Goal: Information Seeking & Learning: Find contact information

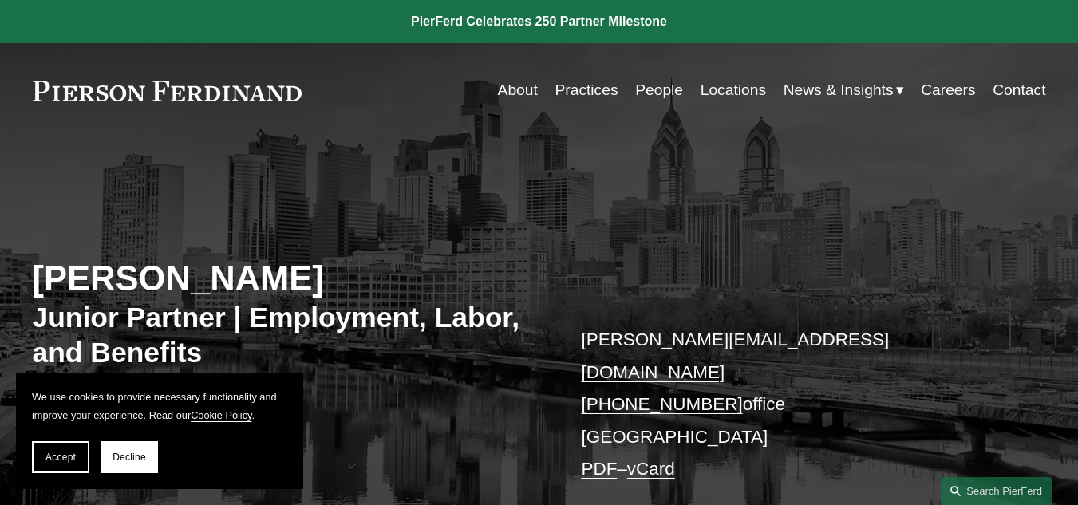
click at [55, 458] on span "Accept" at bounding box center [60, 456] width 30 height 11
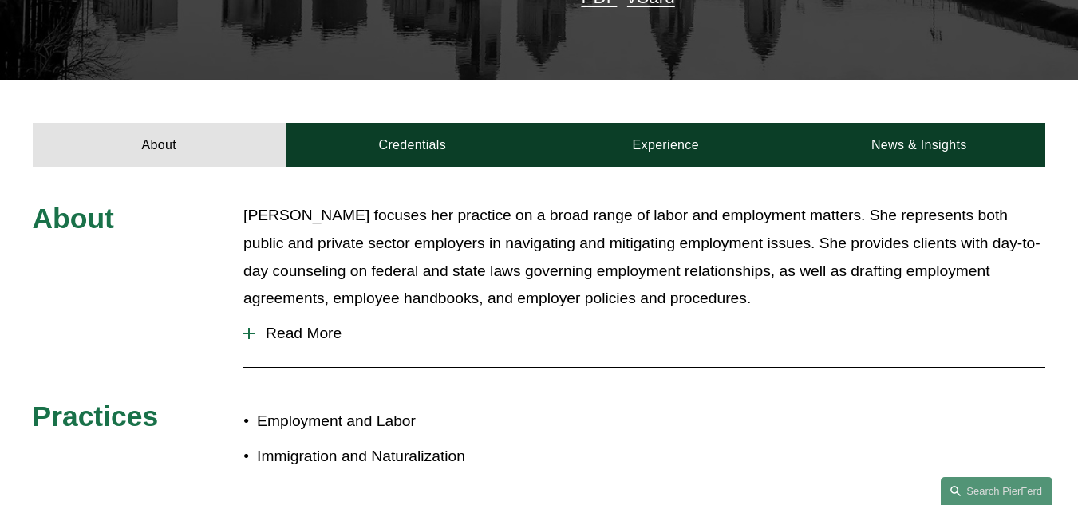
scroll to position [479, 0]
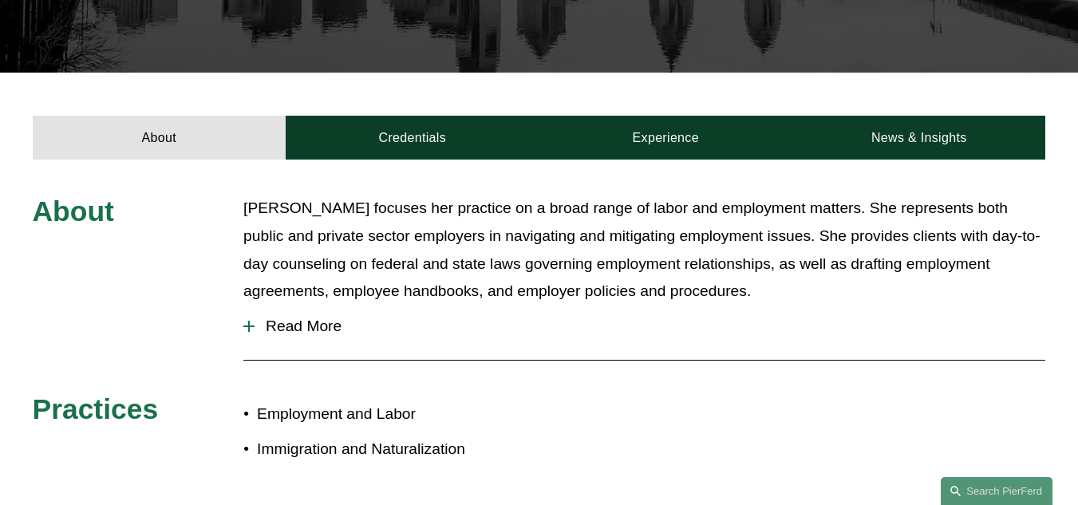
click at [302, 317] on span "Read More" at bounding box center [649, 326] width 791 height 18
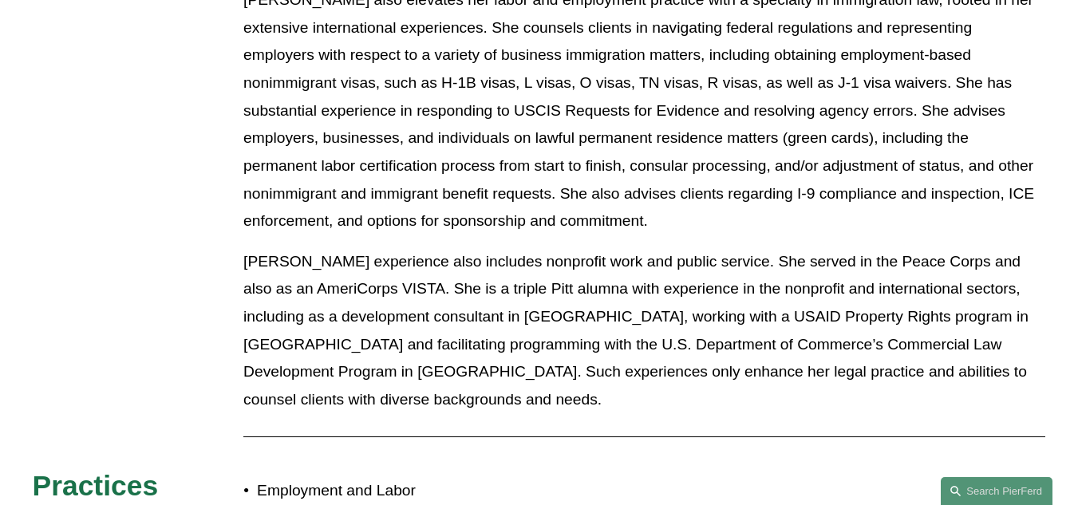
scroll to position [825, 0]
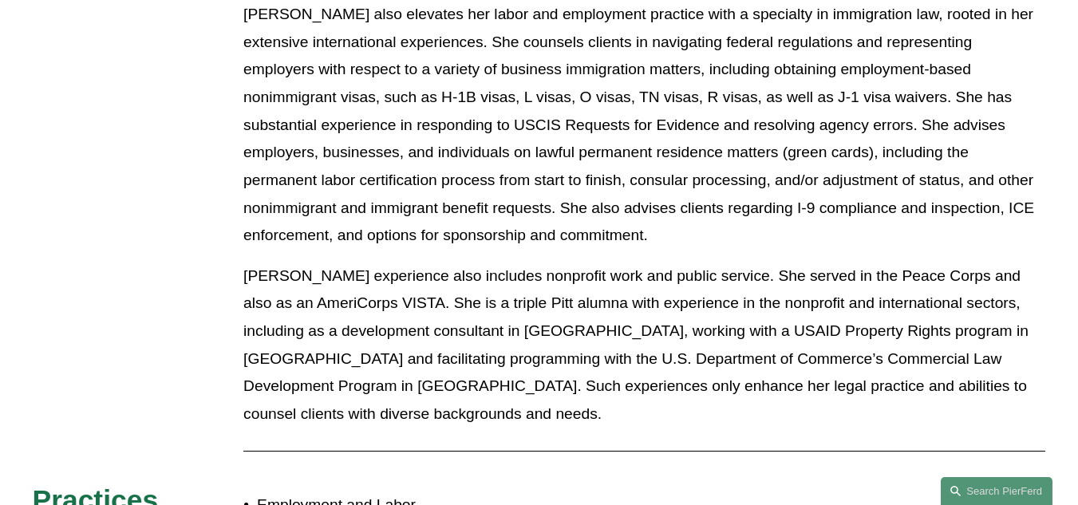
drag, startPoint x: 327, startPoint y: 453, endPoint x: 392, endPoint y: 458, distance: 65.6
click at [327, 491] on p "Employment and Labor" at bounding box center [398, 505] width 282 height 28
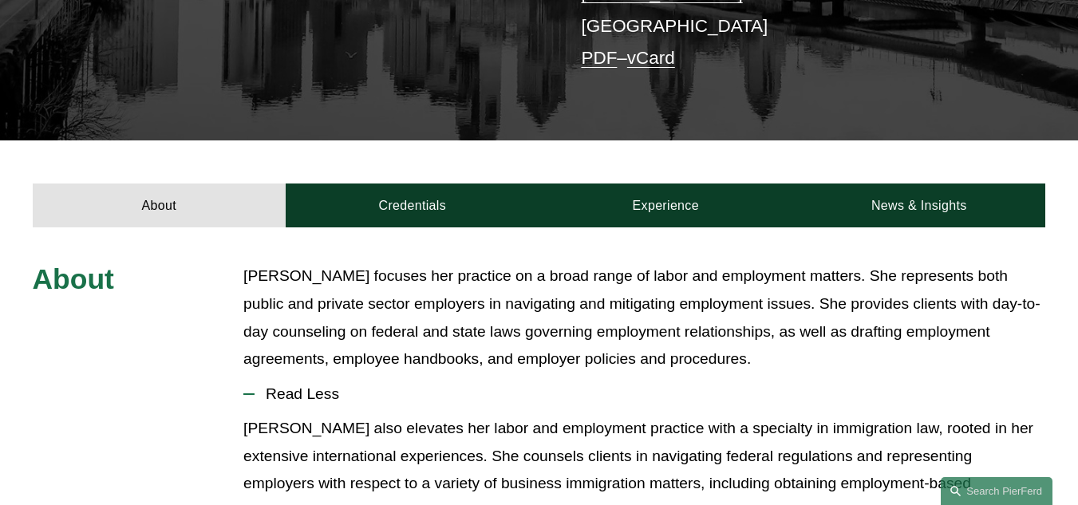
scroll to position [426, 0]
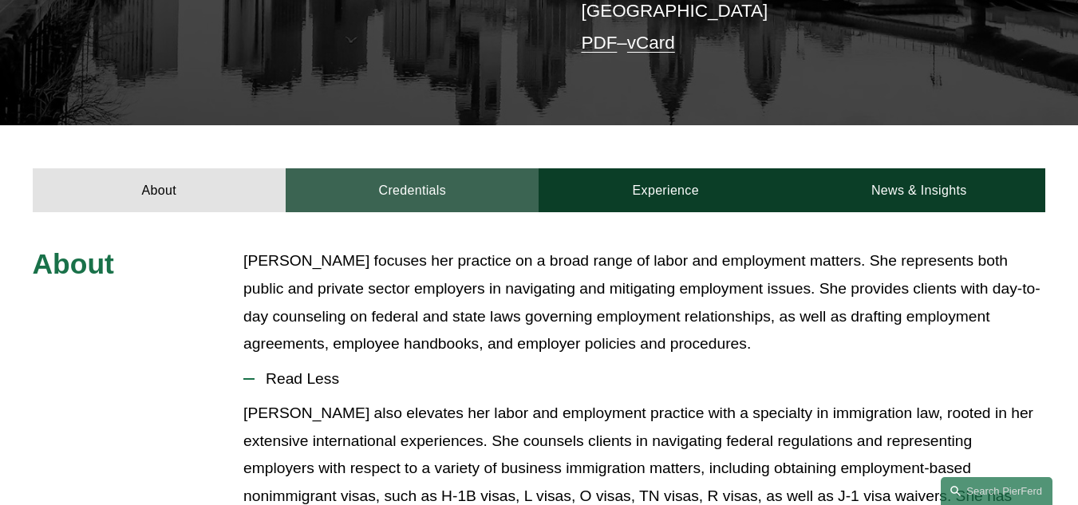
click at [391, 168] on link "Credentials" at bounding box center [412, 190] width 253 height 44
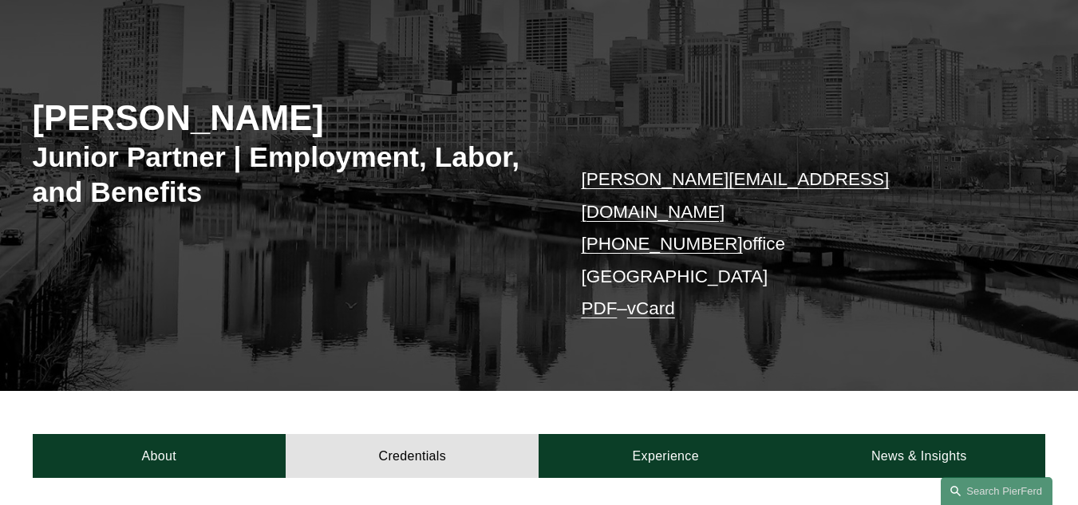
scroll to position [0, 0]
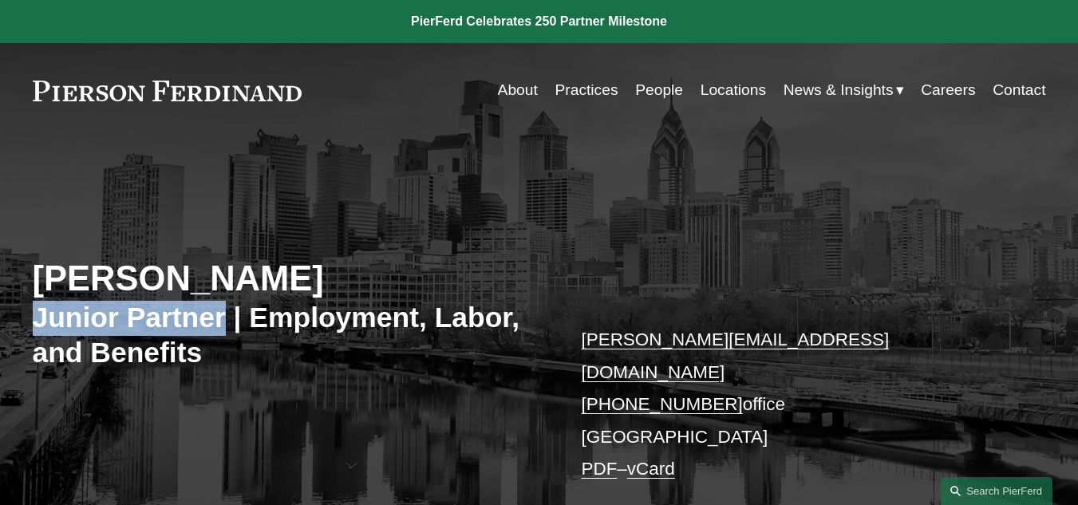
drag, startPoint x: 57, startPoint y: 326, endPoint x: 222, endPoint y: 333, distance: 165.2
click at [222, 333] on div "Allison M. Bustin Junior Partner | Employment, Labor, and Benefits allison.bust…" at bounding box center [539, 360] width 1078 height 381
copy h3 "Junior Partner"
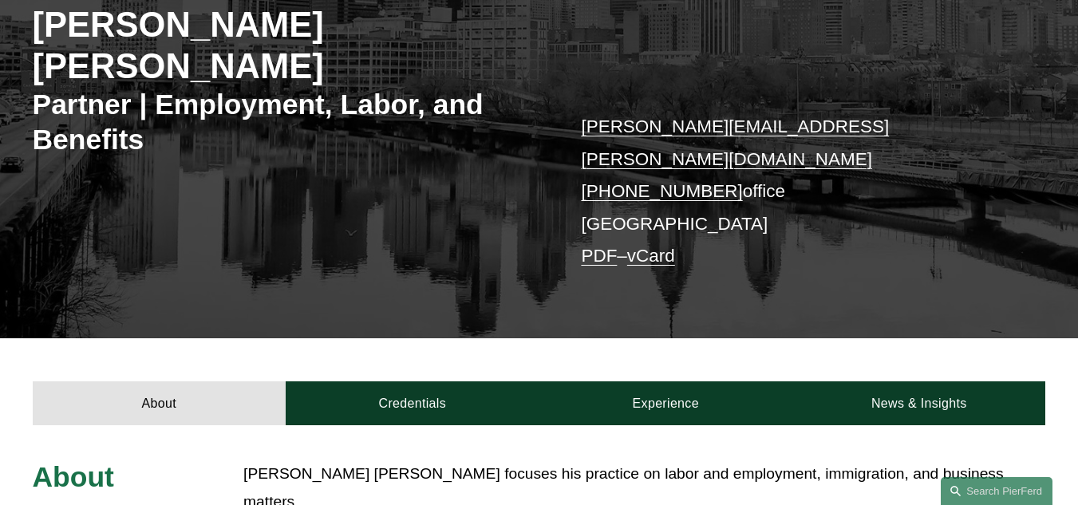
scroll to position [399, 0]
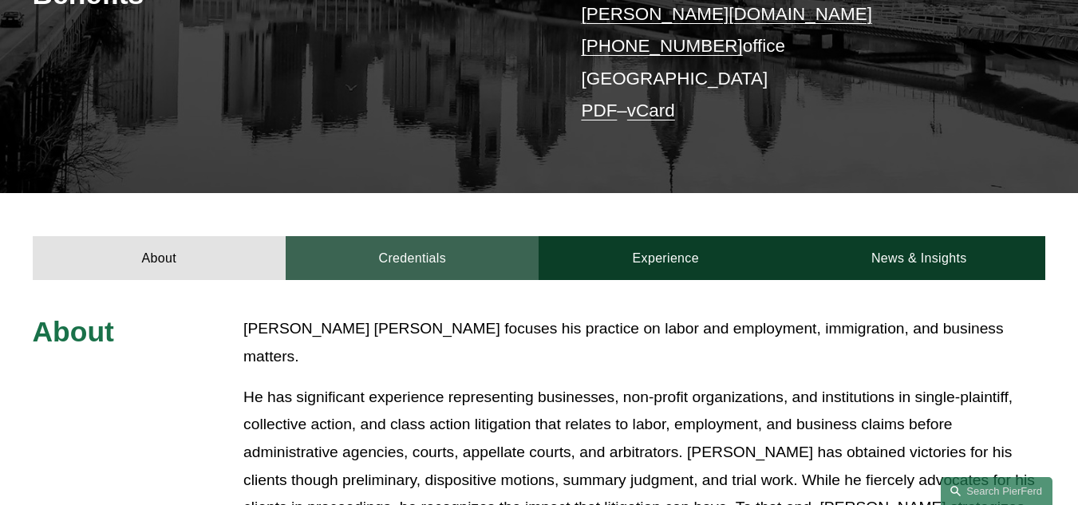
click at [381, 236] on link "Credentials" at bounding box center [412, 258] width 253 height 44
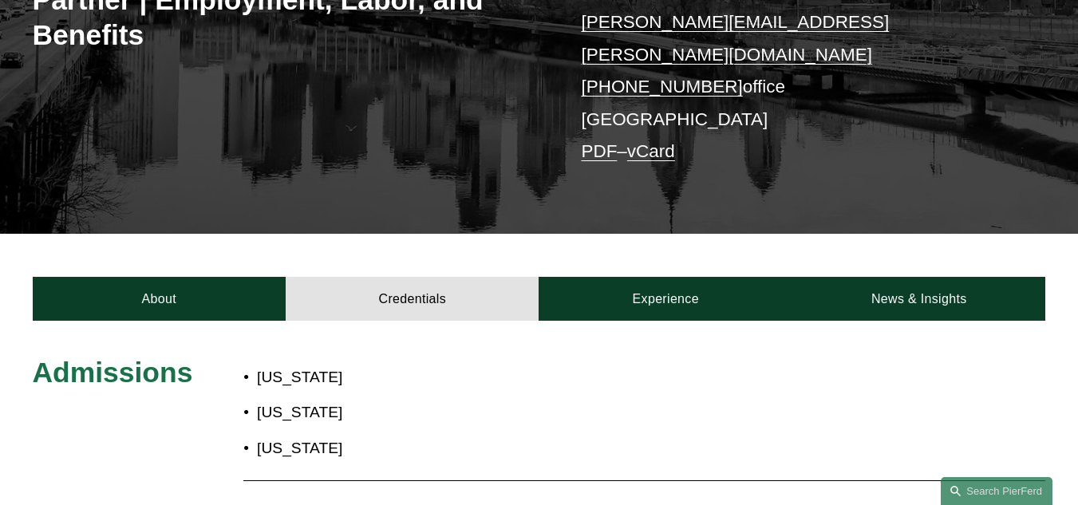
scroll to position [239, 0]
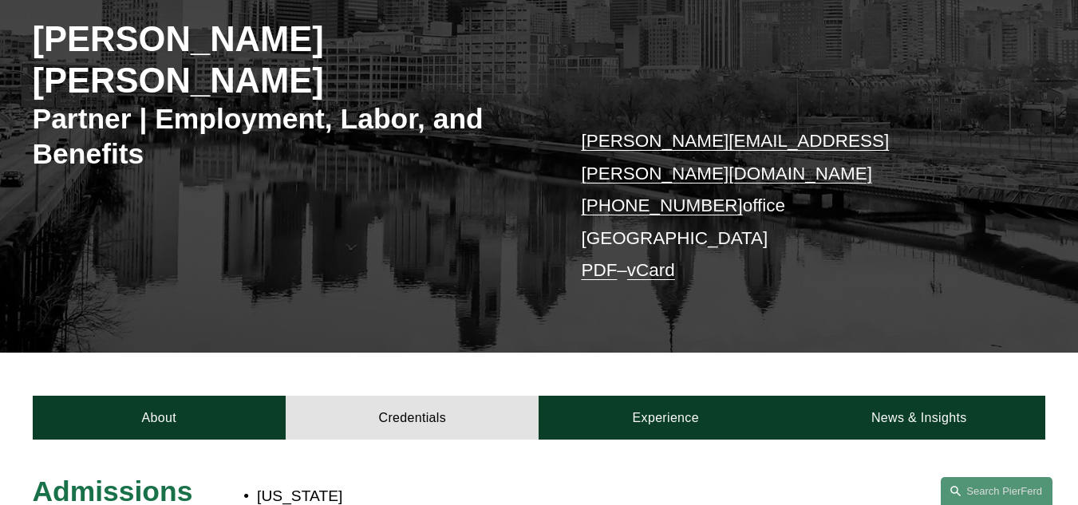
click at [660, 260] on link "vCard" at bounding box center [651, 270] width 48 height 20
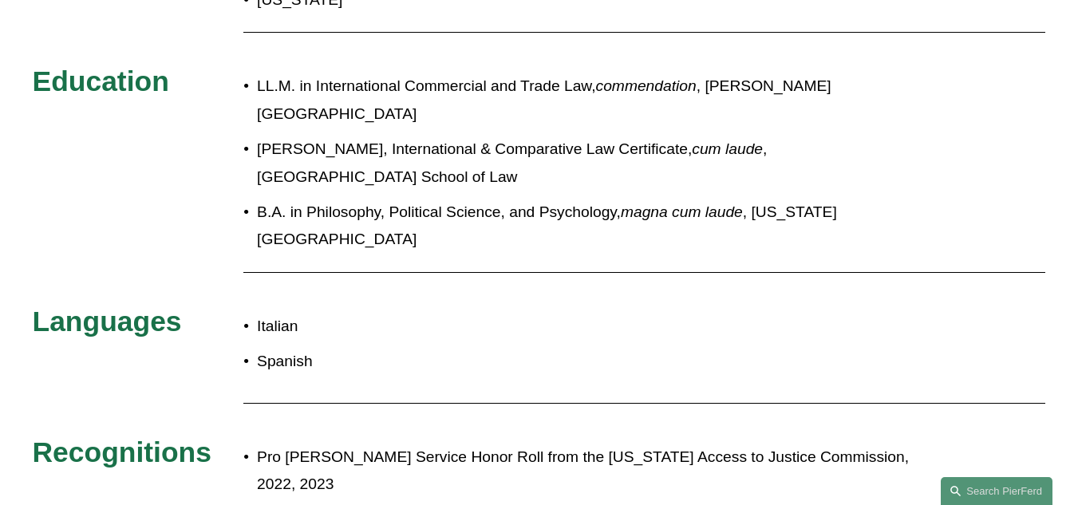
scroll to position [718, 0]
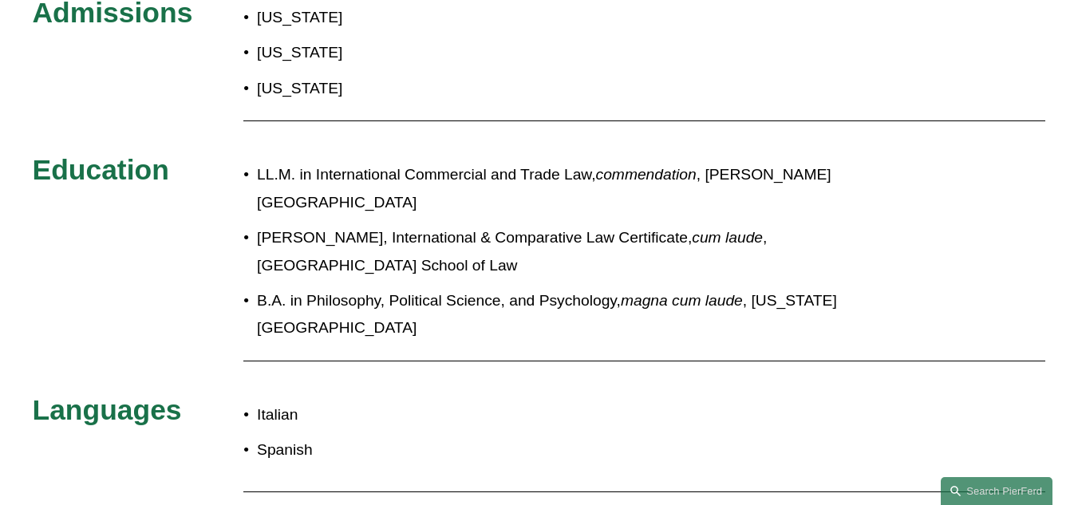
drag, startPoint x: 683, startPoint y: 181, endPoint x: 686, endPoint y: 210, distance: 28.9
click at [686, 224] on p "J.D., International & Comparative Law Certificate, cum laude , University of Pi…" at bounding box center [588, 251] width 662 height 55
copy p "University of Pittsburgh School of Law"
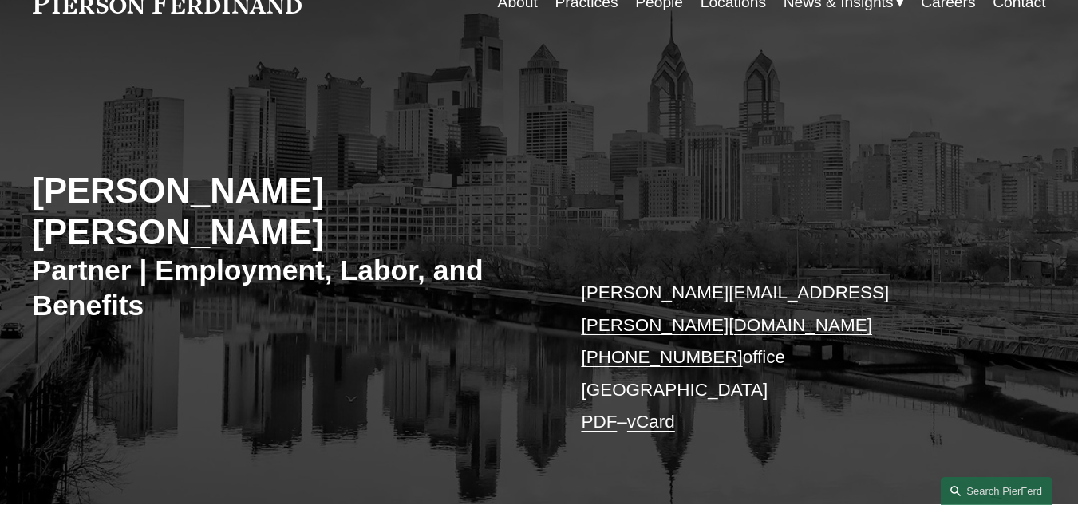
scroll to position [319, 0]
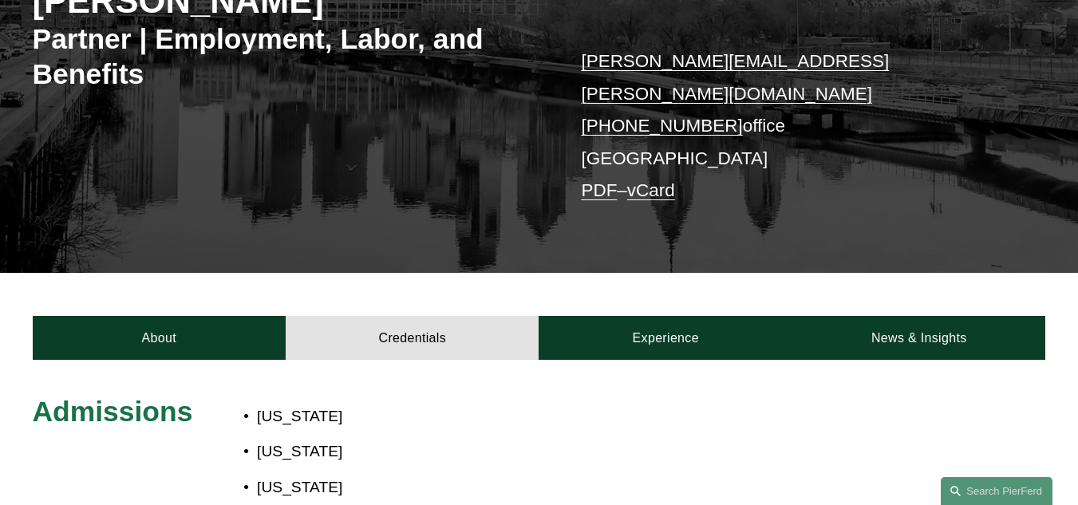
click at [670, 180] on link "vCard" at bounding box center [651, 190] width 48 height 20
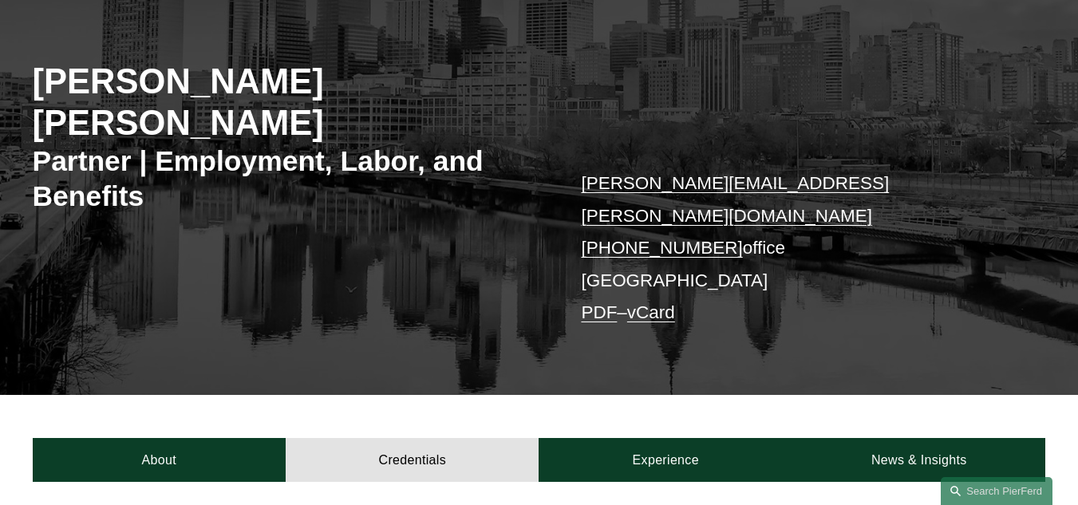
scroll to position [80, 0]
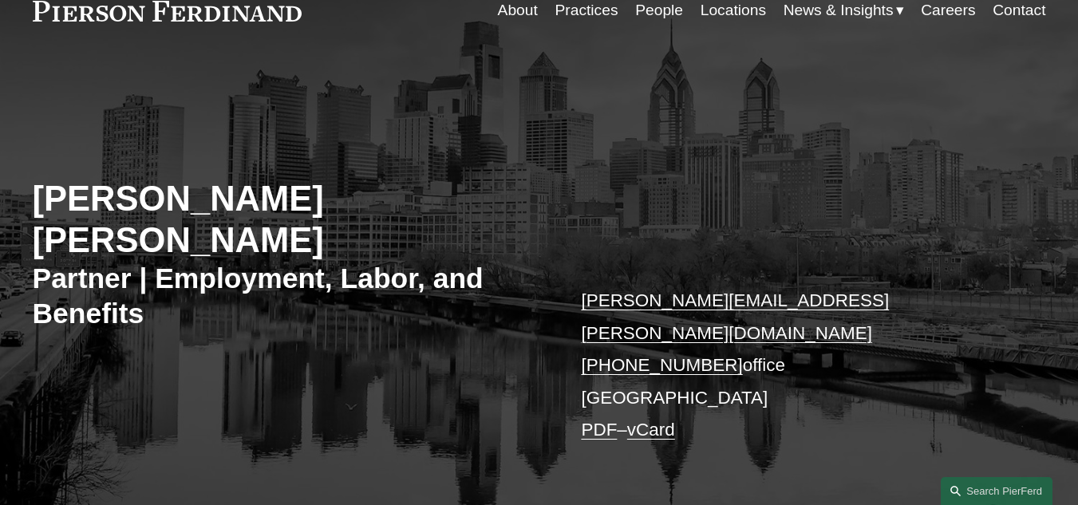
click at [90, 195] on h2 "[PERSON_NAME] [PERSON_NAME]" at bounding box center [286, 220] width 507 height 85
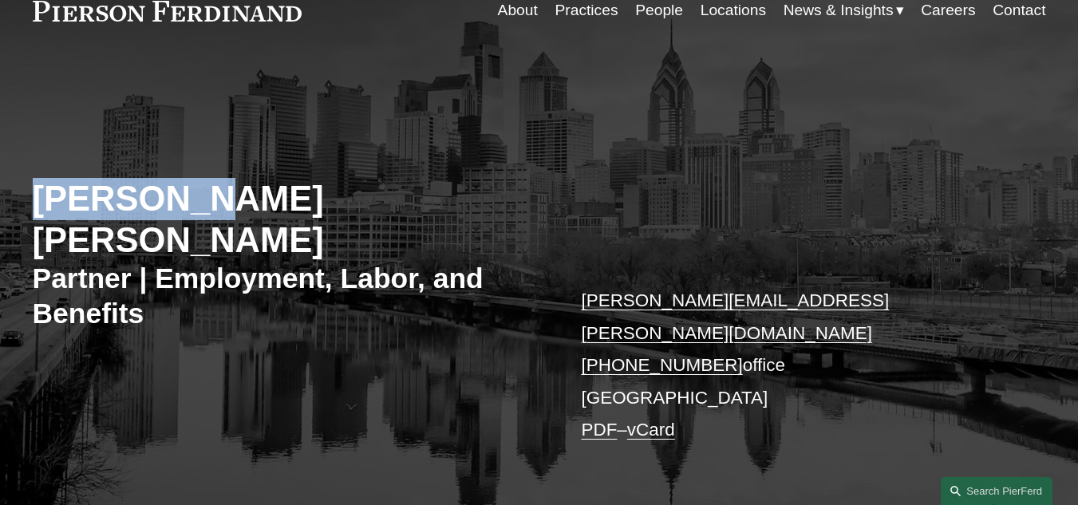
click at [90, 195] on h2 "[PERSON_NAME] [PERSON_NAME]" at bounding box center [286, 220] width 507 height 85
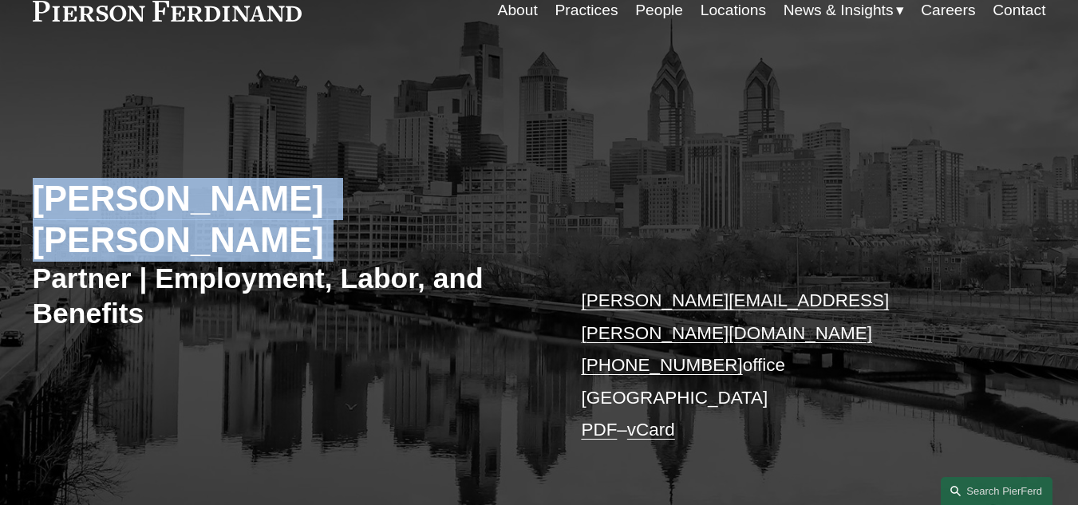
click at [89, 195] on h2 "[PERSON_NAME] [PERSON_NAME]" at bounding box center [286, 220] width 507 height 85
click at [89, 194] on h2 "[PERSON_NAME] [PERSON_NAME]" at bounding box center [286, 220] width 507 height 85
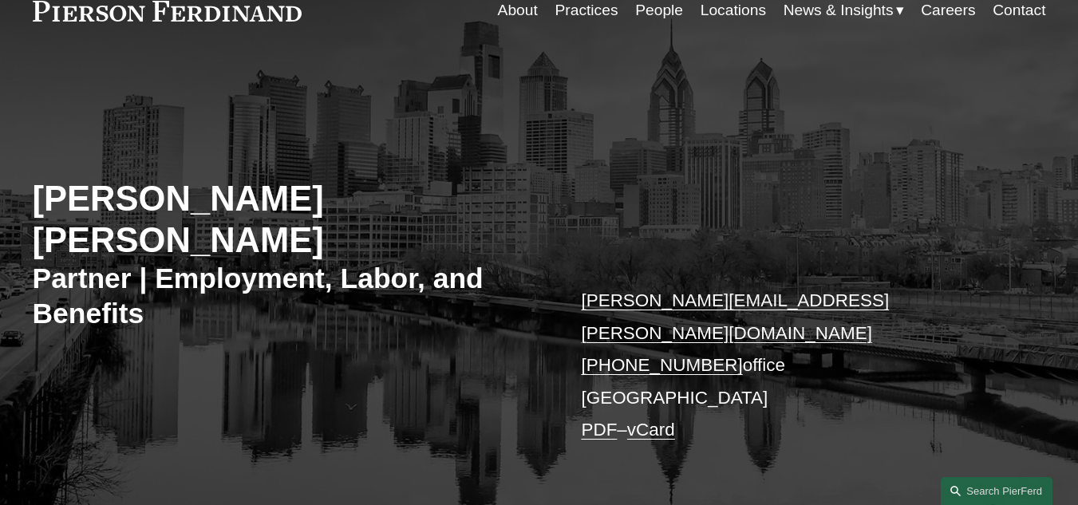
drag, startPoint x: 21, startPoint y: 180, endPoint x: 165, endPoint y: 205, distance: 146.5
click at [157, 227] on div "Giovanni D. Antonucci Di Cesare Partner | Employment, Labor, and Benefits giova…" at bounding box center [539, 300] width 1078 height 421
copy h2 "[PERSON_NAME] [PERSON_NAME]"
drag, startPoint x: 795, startPoint y: 235, endPoint x: 732, endPoint y: 261, distance: 67.6
click at [795, 235] on div "Giovanni D. Antonucci Di Cesare Partner | Employment, Labor, and Benefits giova…" at bounding box center [539, 300] width 1078 height 421
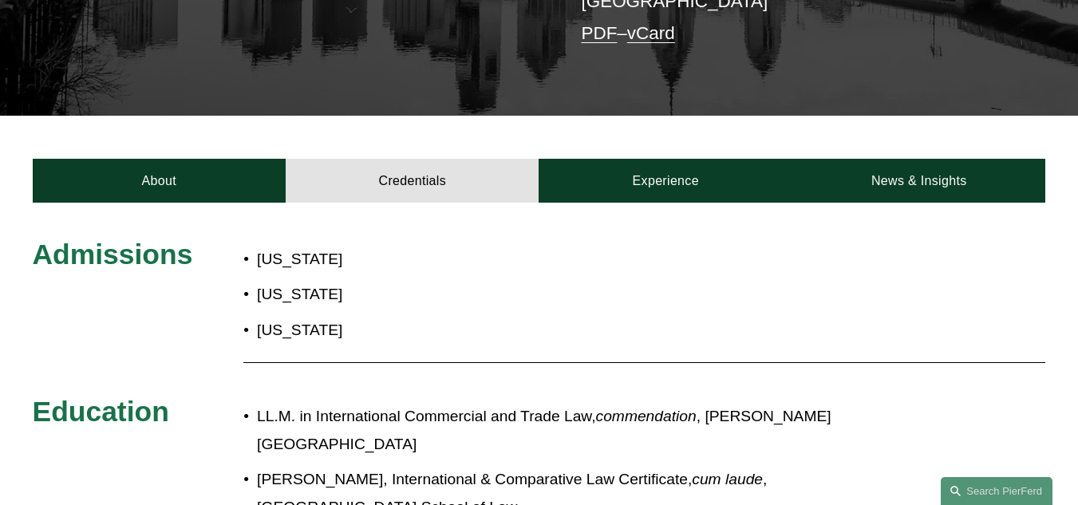
scroll to position [638, 0]
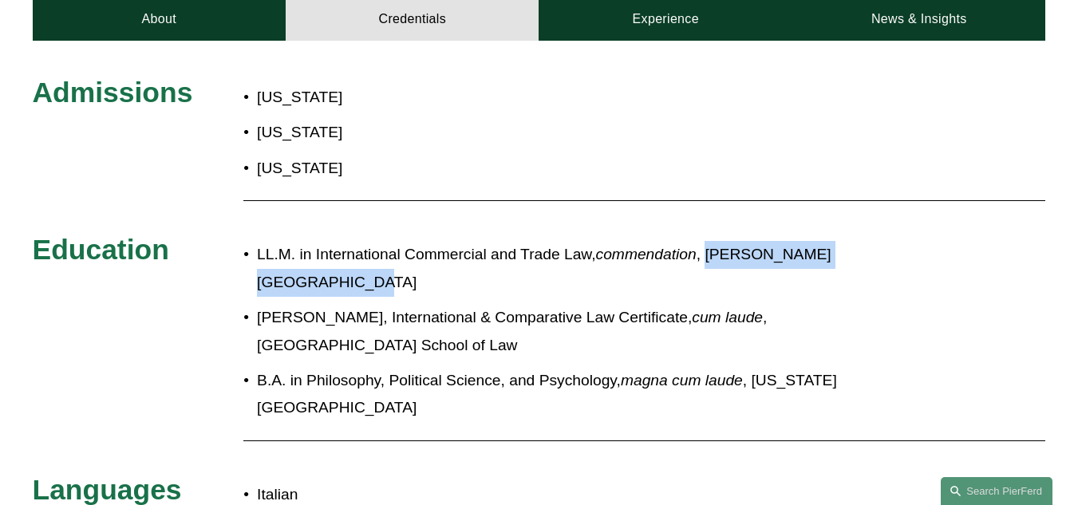
drag, startPoint x: 710, startPoint y: 231, endPoint x: 917, endPoint y: 240, distance: 207.6
click at [917, 241] on p "LL.M. in International Commercial and Trade Law, commendation , Nottingham Tren…" at bounding box center [588, 268] width 662 height 55
copy p "Nottingham Trent University"
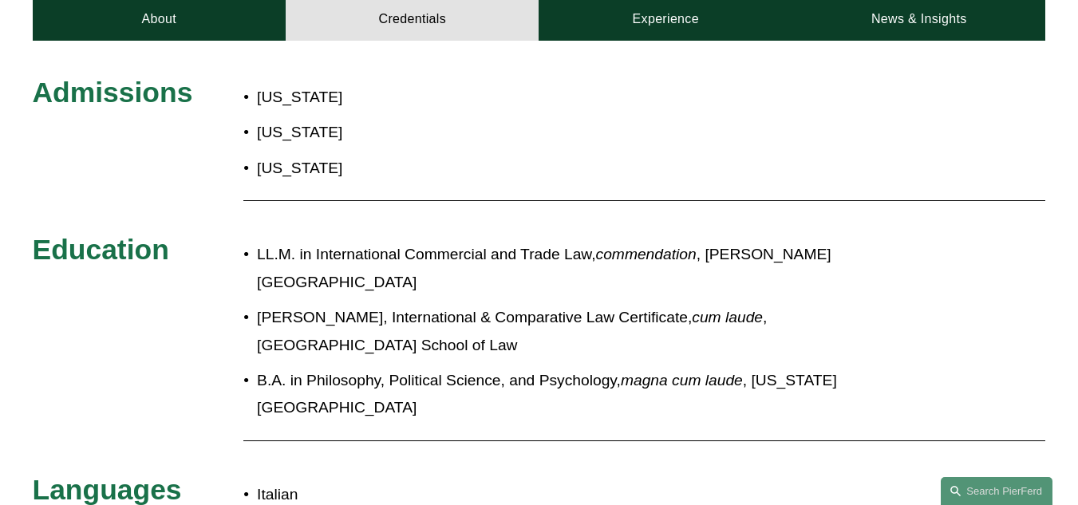
drag, startPoint x: 685, startPoint y: 263, endPoint x: 690, endPoint y: 280, distance: 17.4
click at [690, 304] on p "J.D., International & Comparative Law Certificate, cum laude , University of Pi…" at bounding box center [588, 331] width 662 height 55
drag, startPoint x: 680, startPoint y: 265, endPoint x: 699, endPoint y: 278, distance: 22.3
click at [696, 304] on p "J.D., International & Comparative Law Certificate, cum laude , University of Pi…" at bounding box center [588, 331] width 662 height 55
drag, startPoint x: 703, startPoint y: 265, endPoint x: 682, endPoint y: 262, distance: 21.0
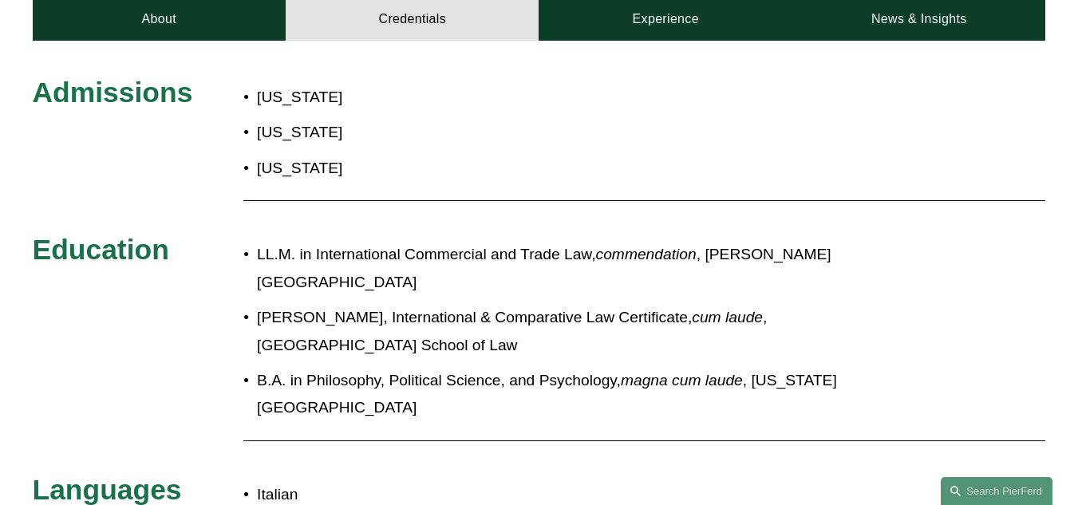
click at [683, 304] on p "J.D., International & Comparative Law Certificate, cum laude , University of Pi…" at bounding box center [588, 331] width 662 height 55
drag, startPoint x: 680, startPoint y: 262, endPoint x: 688, endPoint y: 283, distance: 23.0
click at [688, 304] on p "J.D., International & Comparative Law Certificate, cum laude , University of Pi…" at bounding box center [588, 331] width 662 height 55
copy p "University of Pittsburgh School of Law"
drag, startPoint x: 768, startPoint y: 351, endPoint x: 771, endPoint y: 360, distance: 9.3
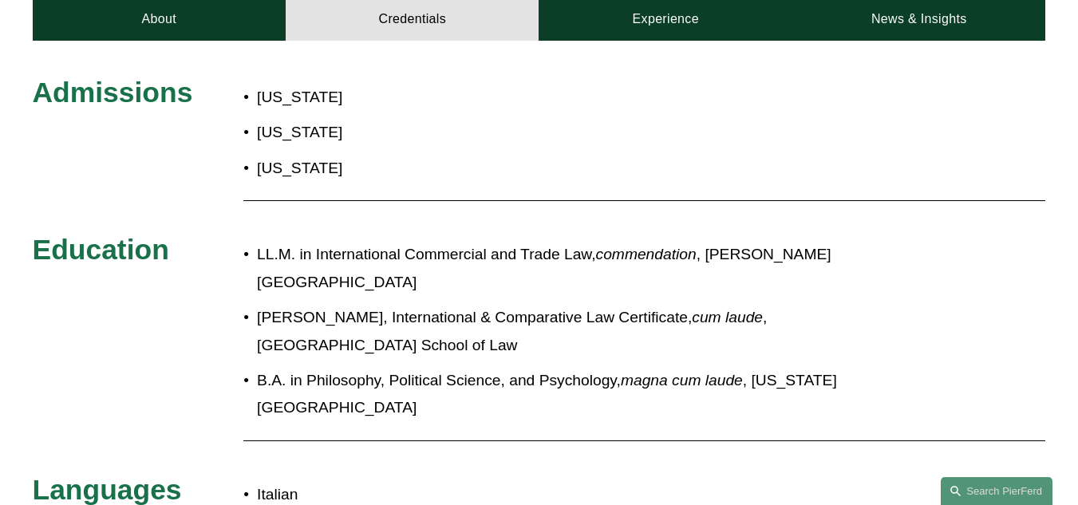
click at [771, 367] on p "B.A. in Philosophy, Political Science, and Psychology, magna cum laude , Washin…" at bounding box center [588, 394] width 662 height 55
drag, startPoint x: 782, startPoint y: 329, endPoint x: 757, endPoint y: 332, distance: 24.9
click at [757, 367] on p "B.A. in Philosophy, Political Science, and Psychology, magna cum laude , Washin…" at bounding box center [588, 394] width 662 height 55
drag, startPoint x: 757, startPoint y: 332, endPoint x: 772, endPoint y: 357, distance: 29.7
click at [772, 367] on p "B.A. in Philosophy, Political Science, and Psychology, magna cum laude , Washin…" at bounding box center [588, 394] width 662 height 55
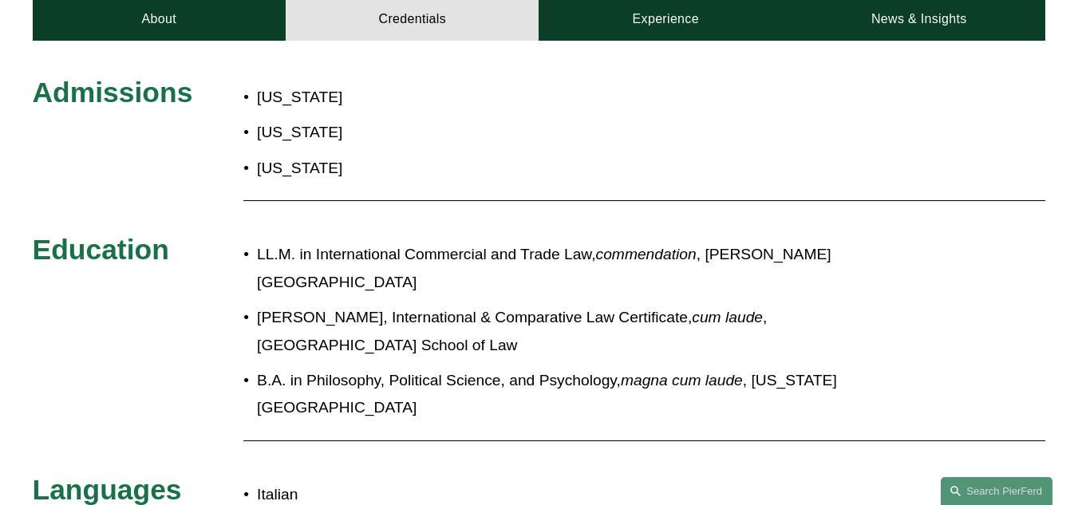
copy p "Washington & Jefferson College"
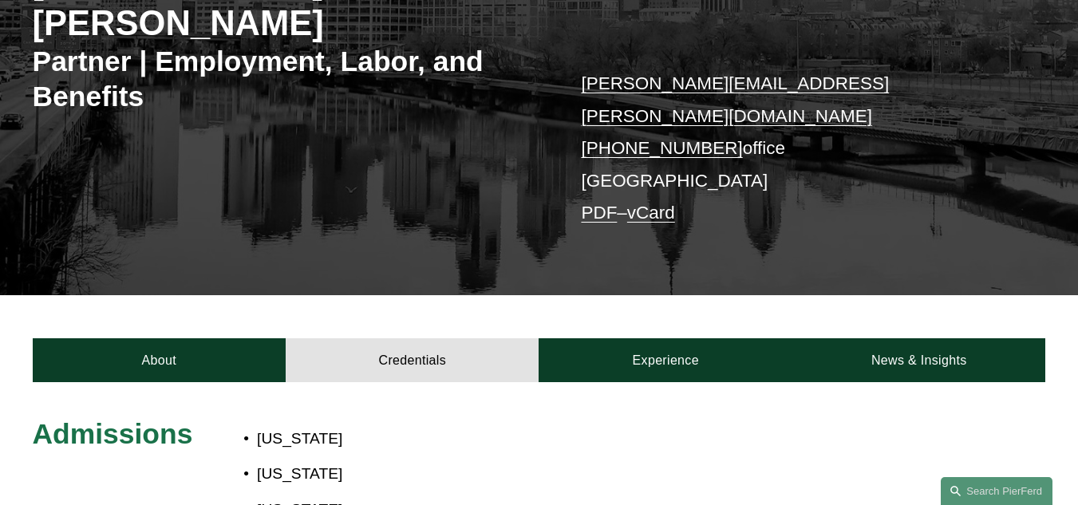
scroll to position [319, 0]
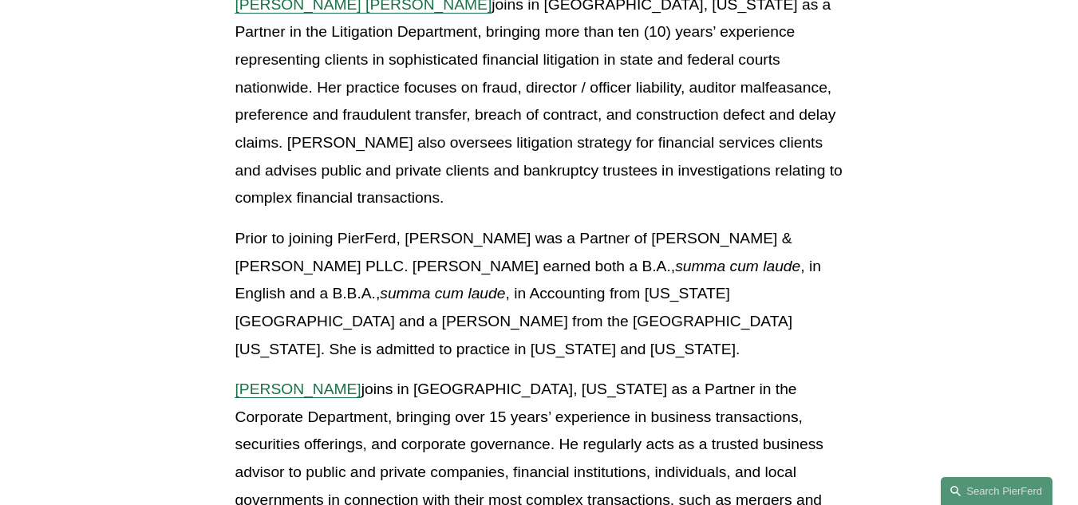
scroll to position [2436, 0]
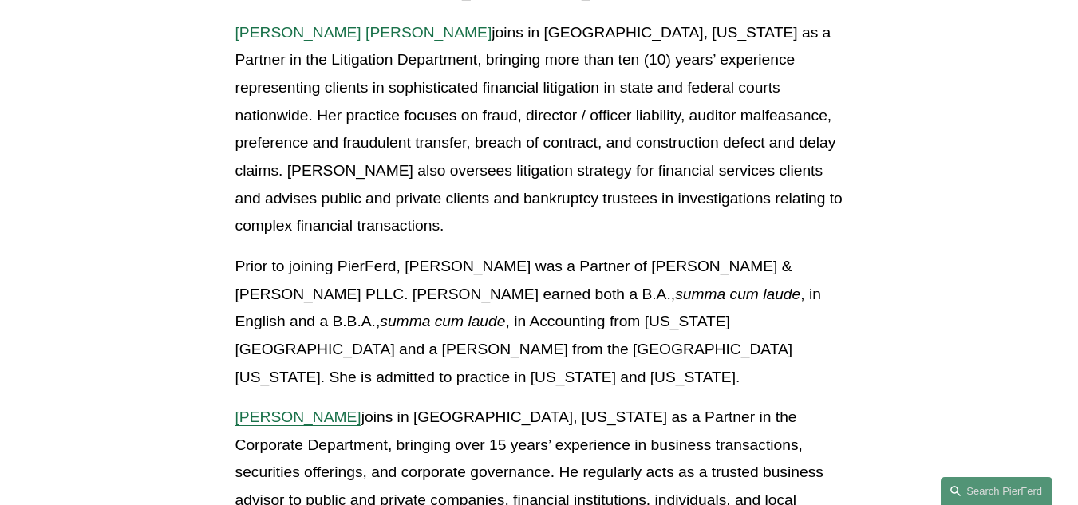
click at [848, 13] on div "Latest arrivals reinforce sophisticated benches in Corporate, Litigation, Emplo…" at bounding box center [539, 377] width 635 height 4780
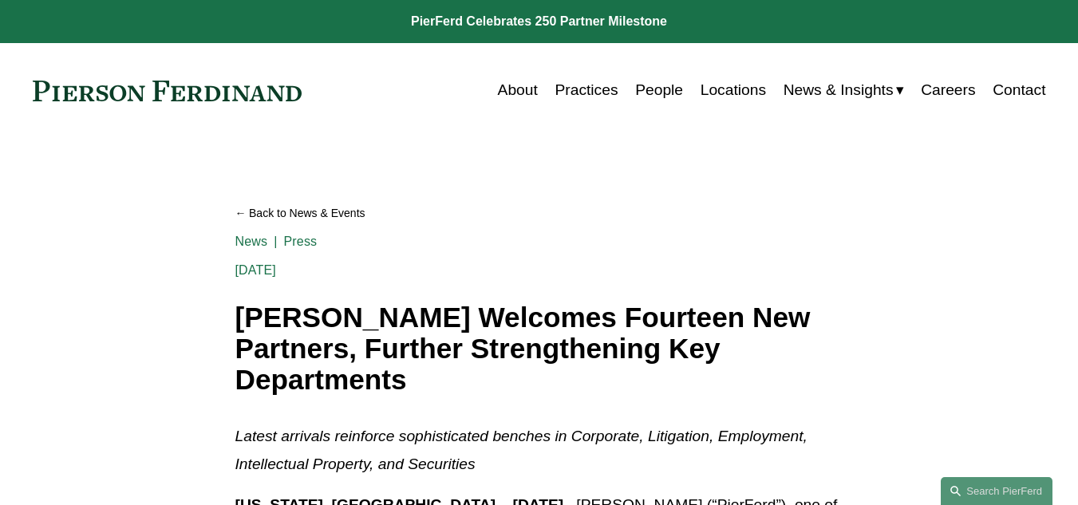
scroll to position [319, 0]
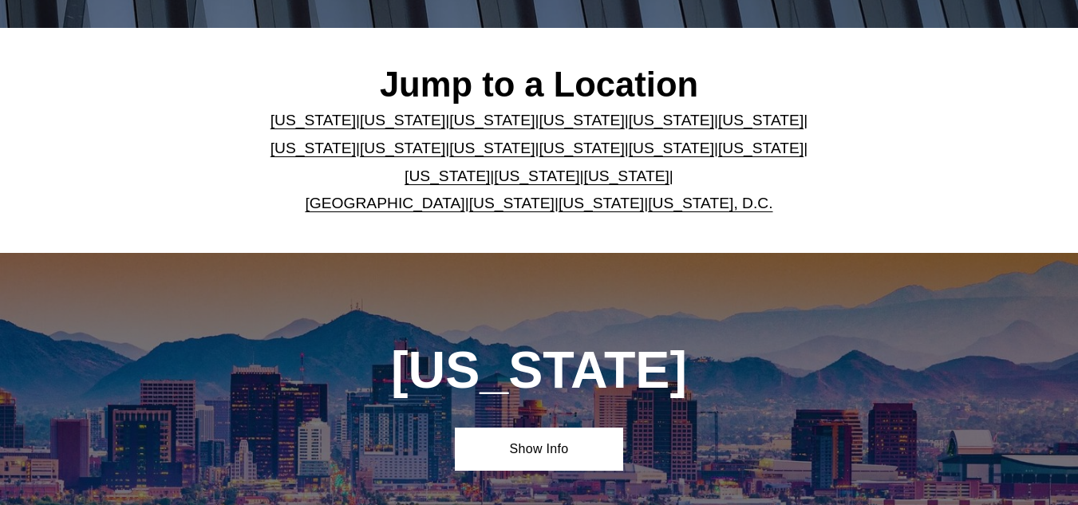
scroll to position [399, 0]
click at [502, 181] on link "Pennsylvania" at bounding box center [536, 176] width 85 height 17
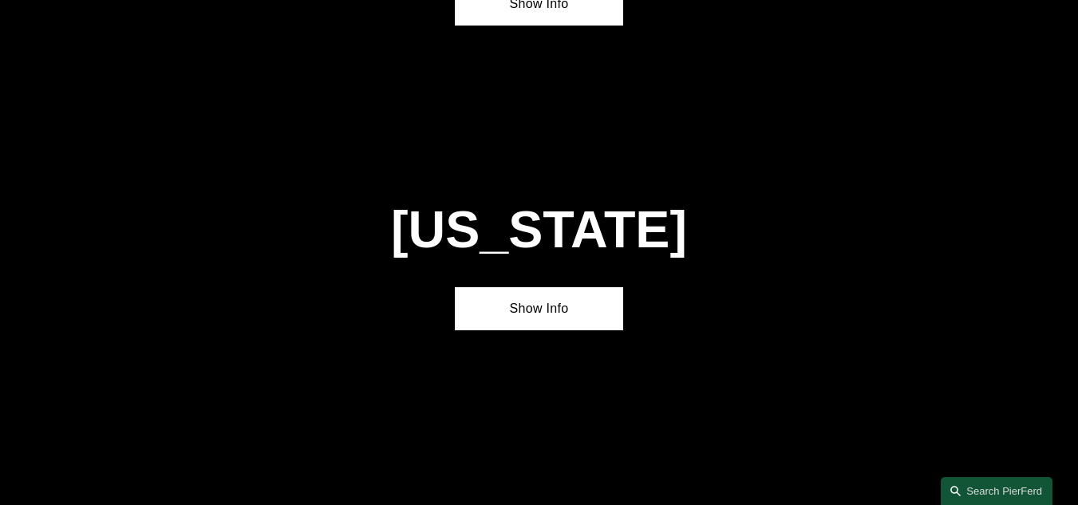
scroll to position [4663, 0]
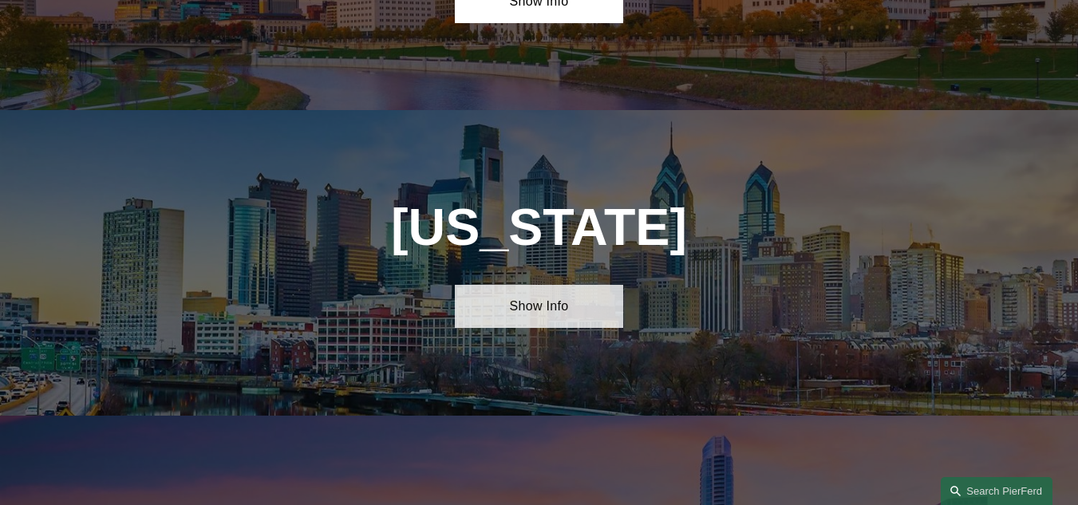
click at [524, 285] on link "Show Info" at bounding box center [539, 307] width 169 height 44
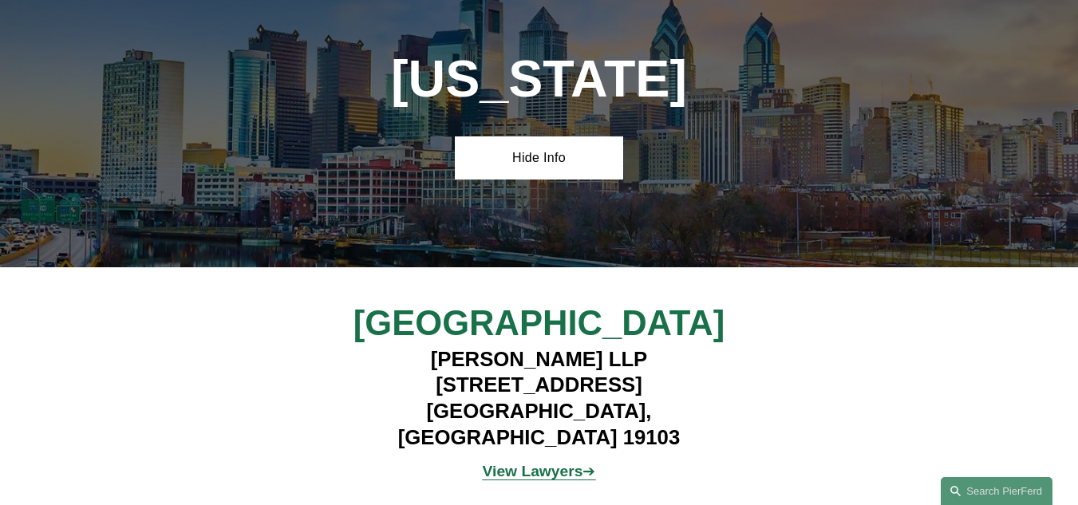
scroll to position [4822, 0]
